Goal: Participate in discussion: Engage in conversation with other users on a specific topic

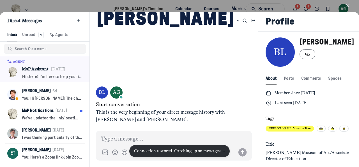
scroll to position [764, 1110]
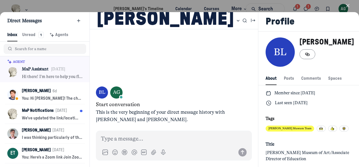
click at [347, 4] on use "button" at bounding box center [348, 5] width 3 height 3
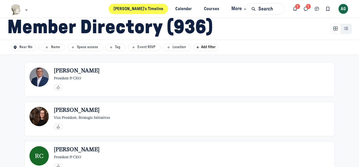
click at [139, 10] on link "[PERSON_NAME]’s Timeline" at bounding box center [139, 9] width 60 height 10
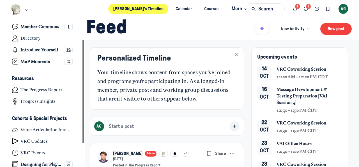
scroll to position [28, 0]
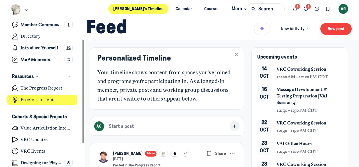
drag, startPoint x: 83, startPoint y: 66, endPoint x: 75, endPoint y: 99, distance: 33.8
click at [83, 99] on div "Left Sidebar" at bounding box center [84, 81] width 2 height 124
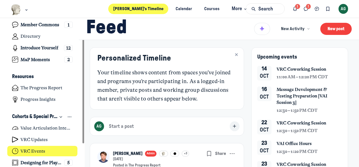
click at [40, 147] on link "VRC Events" at bounding box center [42, 150] width 70 height 10
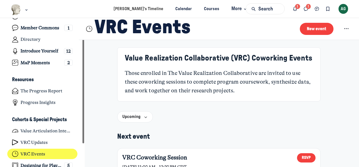
scroll to position [28, 0]
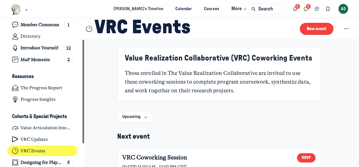
drag, startPoint x: 83, startPoint y: 65, endPoint x: 84, endPoint y: 105, distance: 39.9
click at [84, 105] on div "Left Sidebar" at bounding box center [84, 81] width 2 height 124
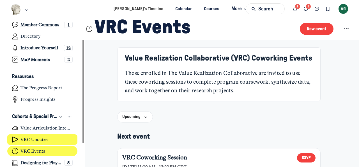
click at [38, 135] on link "VRC Updates" at bounding box center [42, 139] width 70 height 10
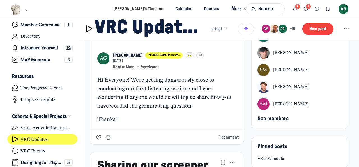
scroll to position [56, 0]
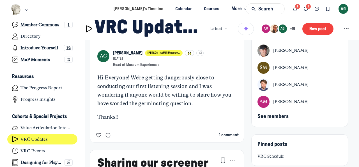
click at [227, 138] on button "1 comment" at bounding box center [229, 135] width 20 height 6
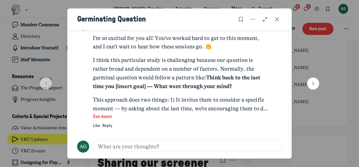
scroll to position [101, 0]
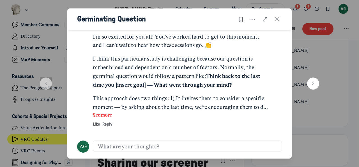
click at [108, 115] on button "See more" at bounding box center [181, 114] width 176 height 7
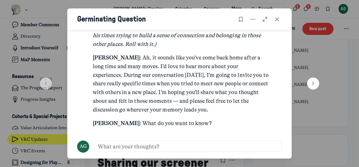
scroll to position [600, 0]
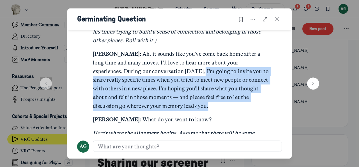
drag, startPoint x: 176, startPoint y: 106, endPoint x: 151, endPoint y: 72, distance: 42.4
click at [151, 72] on p "Amanda : Ah, it sounds like you’ve come back home after a long time and many mo…" at bounding box center [181, 80] width 176 height 61
copy p "I’m going to invite you to share really specific times when you tried to meet n…"
